Goal: Find specific page/section: Find specific page/section

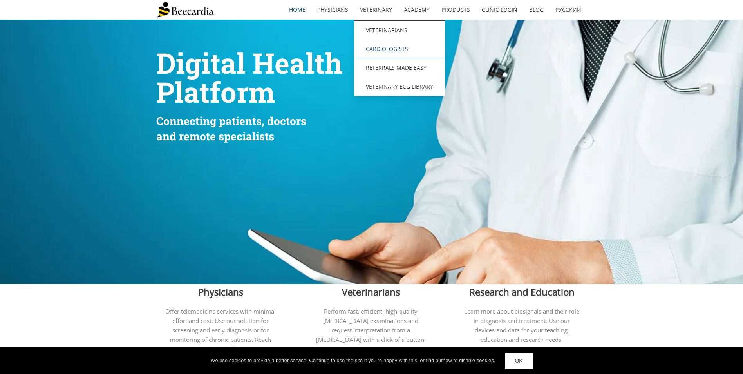
click at [385, 50] on link "Cardiologists" at bounding box center [399, 49] width 91 height 19
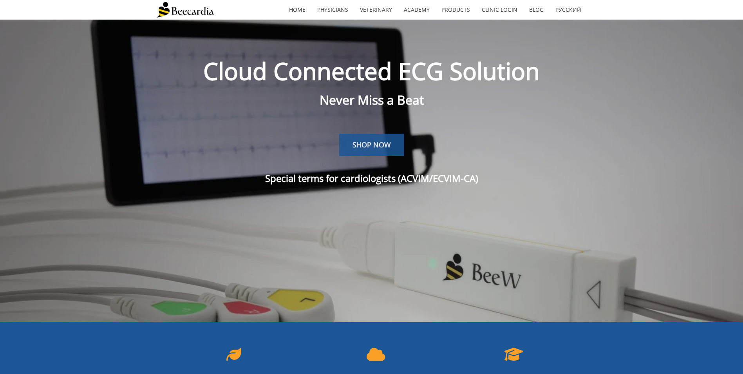
click at [377, 142] on span "SHOP NOW" at bounding box center [372, 144] width 38 height 9
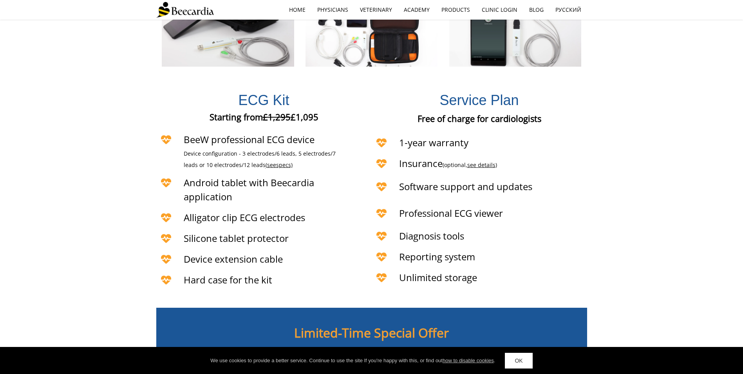
scroll to position [1686, 0]
